Goal: Transaction & Acquisition: Purchase product/service

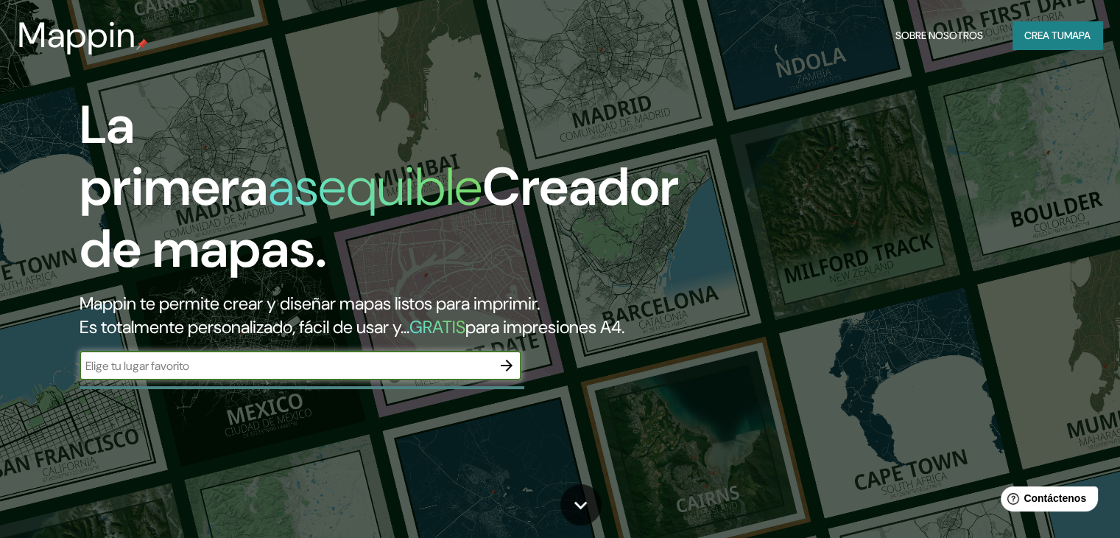
click at [399, 374] on input "text" at bounding box center [286, 365] width 413 height 17
type input "rio cuarto"
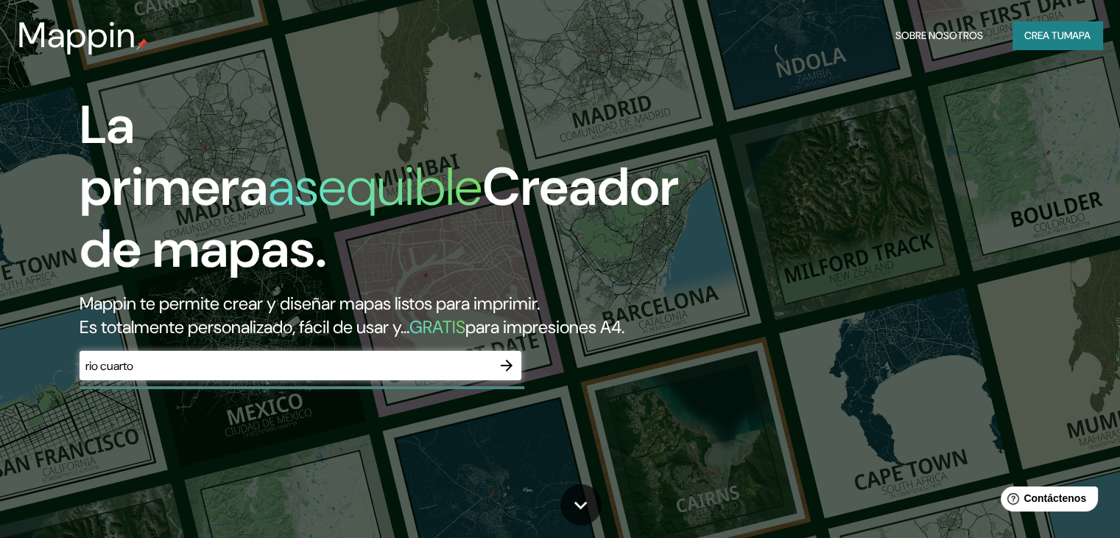
click at [522, 392] on div "La primera asequible Creador de mapas. Mappin te permite crear y diseñar mapas …" at bounding box center [360, 244] width 673 height 301
click at [510, 374] on icon "button" at bounding box center [507, 366] width 18 height 18
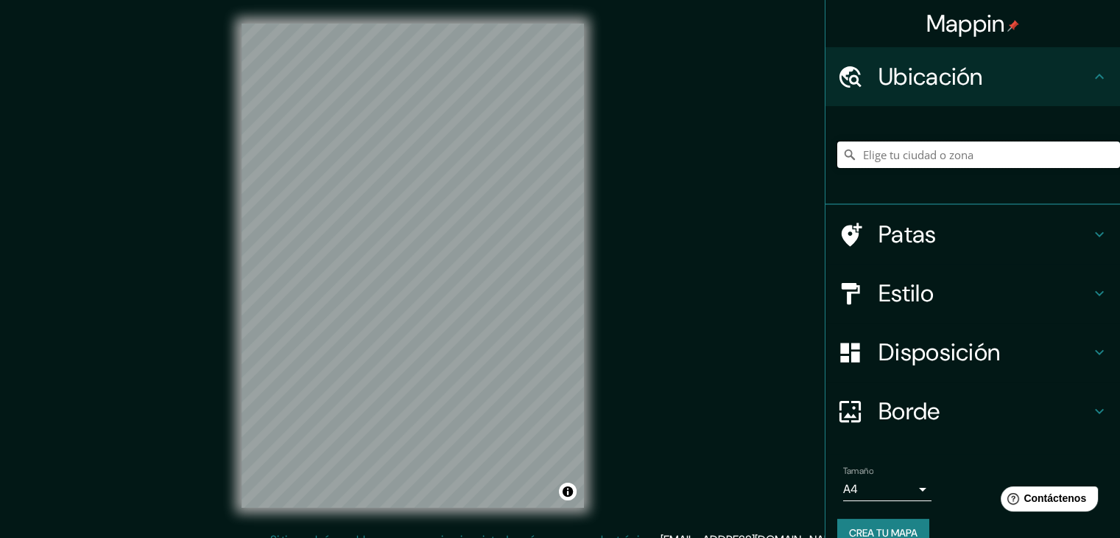
click at [998, 163] on input "Elige tu ciudad o zona" at bounding box center [979, 154] width 283 height 27
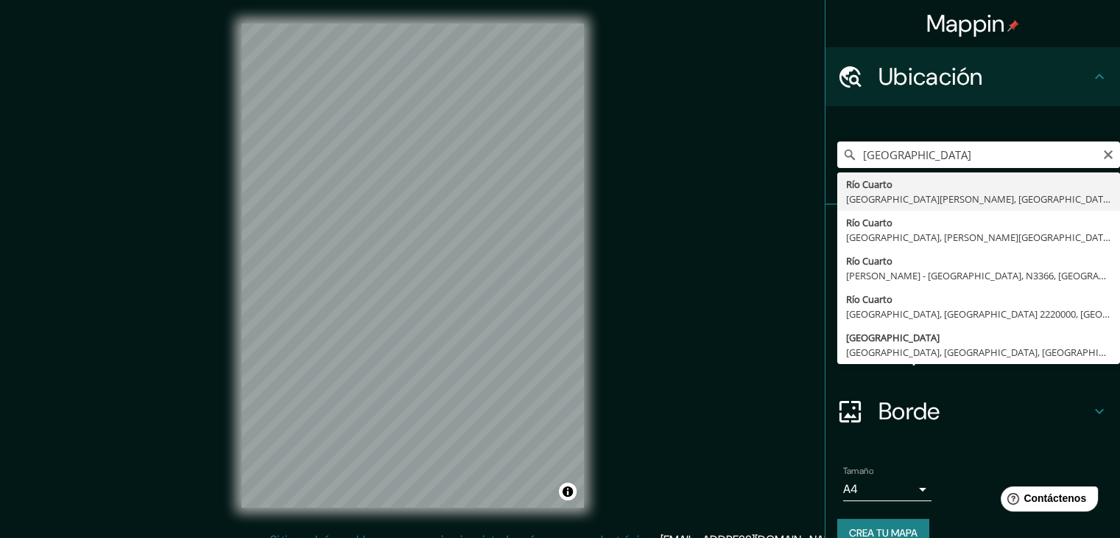
type input "Río Cuarto, [GEOGRAPHIC_DATA][PERSON_NAME], [GEOGRAPHIC_DATA]"
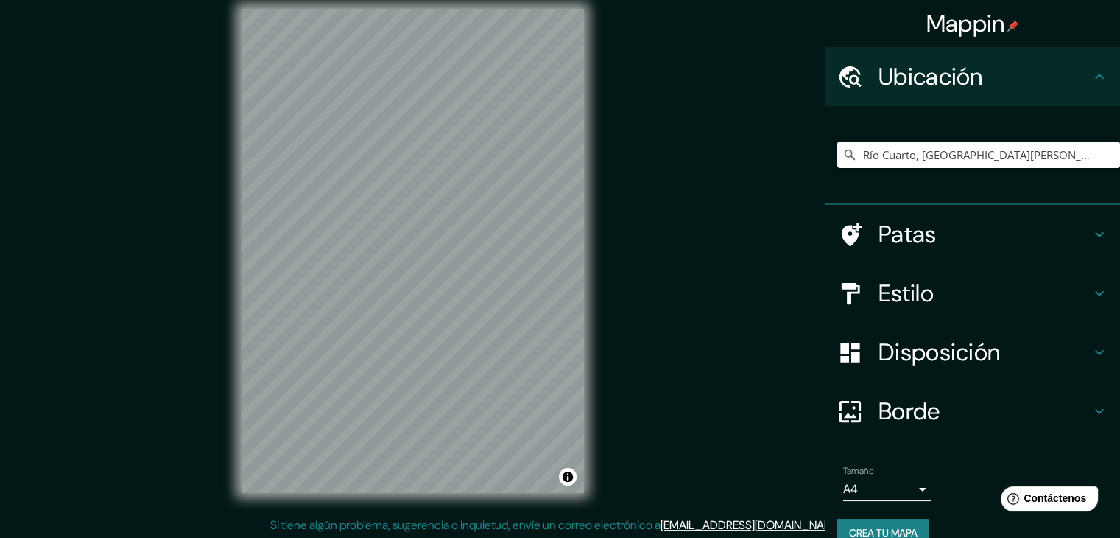
scroll to position [17, 0]
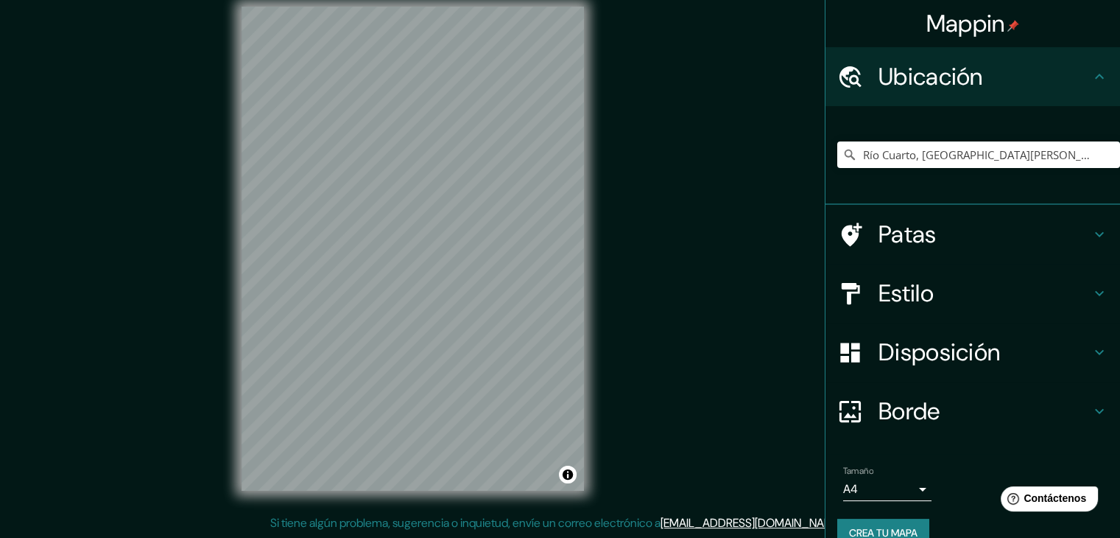
click at [141, 260] on div "Mappin Ubicación Río Cuarto, [GEOGRAPHIC_DATA][PERSON_NAME], [GEOGRAPHIC_DATA] …" at bounding box center [560, 260] width 1120 height 555
click at [772, 363] on div "Mappin Ubicación Río Cuarto, [GEOGRAPHIC_DATA][PERSON_NAME], [GEOGRAPHIC_DATA] …" at bounding box center [560, 260] width 1120 height 555
click at [924, 287] on font "Estilo" at bounding box center [906, 293] width 55 height 31
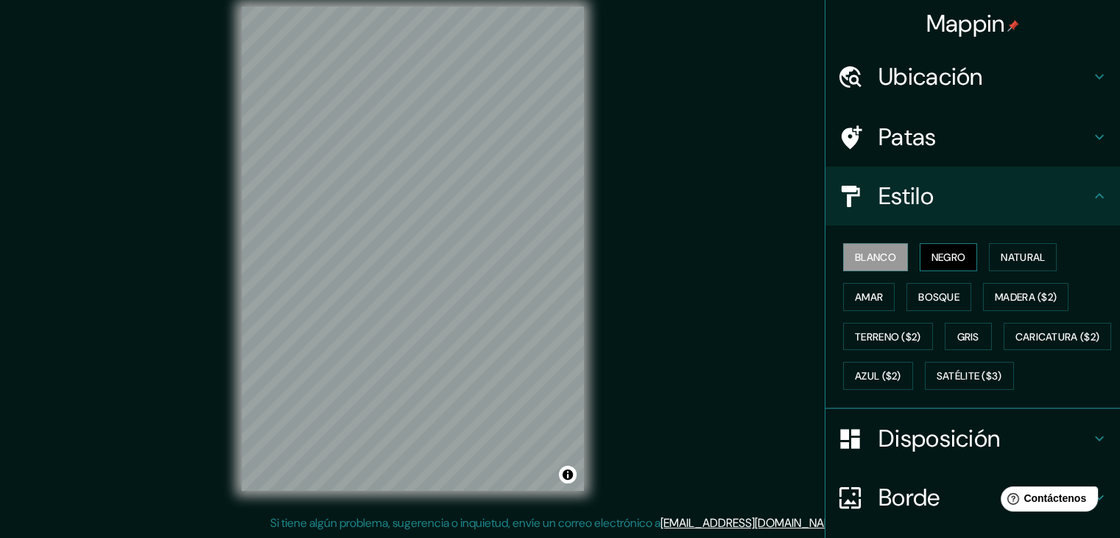
click at [932, 250] on font "Negro" at bounding box center [949, 256] width 35 height 13
click at [1020, 257] on font "Natural" at bounding box center [1023, 256] width 44 height 13
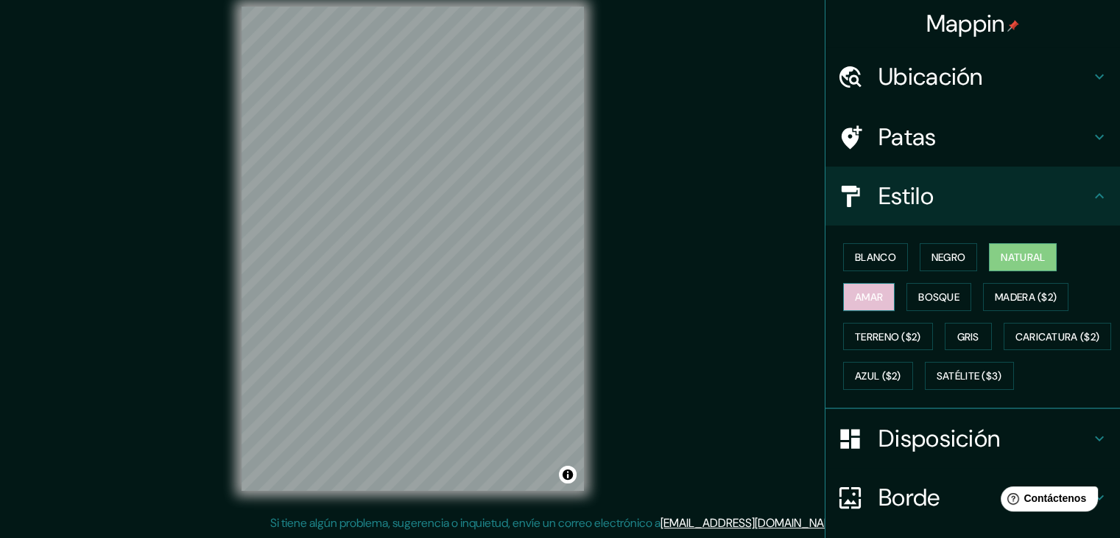
click at [867, 297] on font "Amar" at bounding box center [869, 296] width 28 height 13
click at [927, 295] on font "Bosque" at bounding box center [939, 296] width 41 height 13
